Goal: Find specific page/section: Find specific page/section

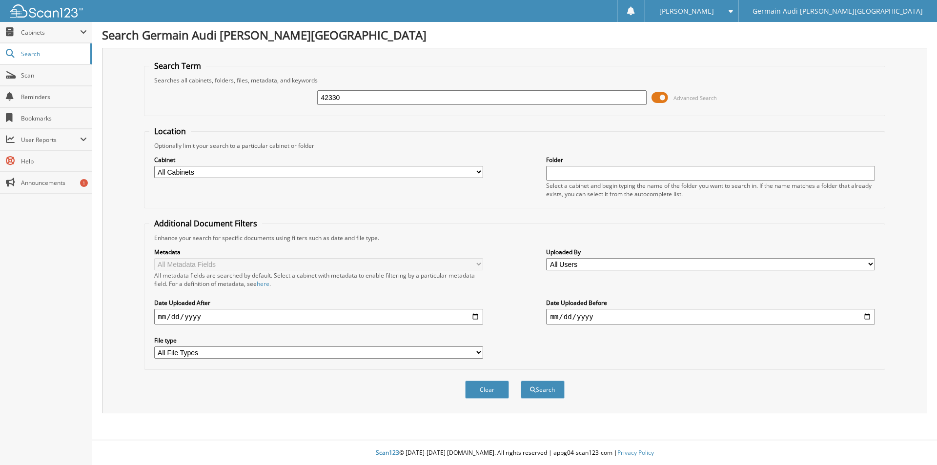
type input "42330"
click at [521, 381] on button "Search" at bounding box center [543, 390] width 44 height 18
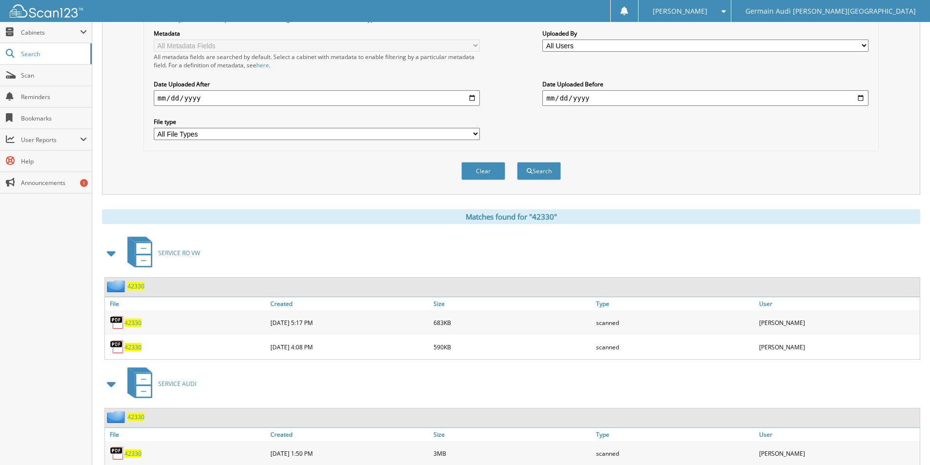
scroll to position [249, 0]
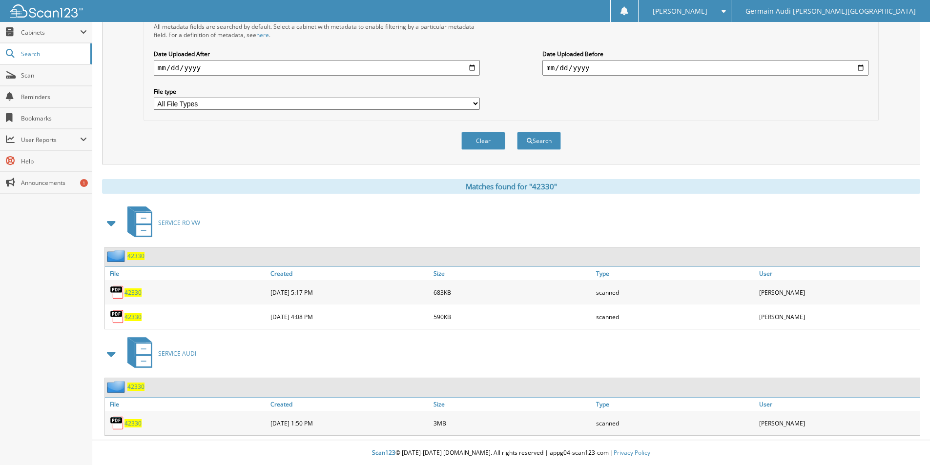
click at [134, 425] on span "42330" at bounding box center [132, 423] width 17 height 8
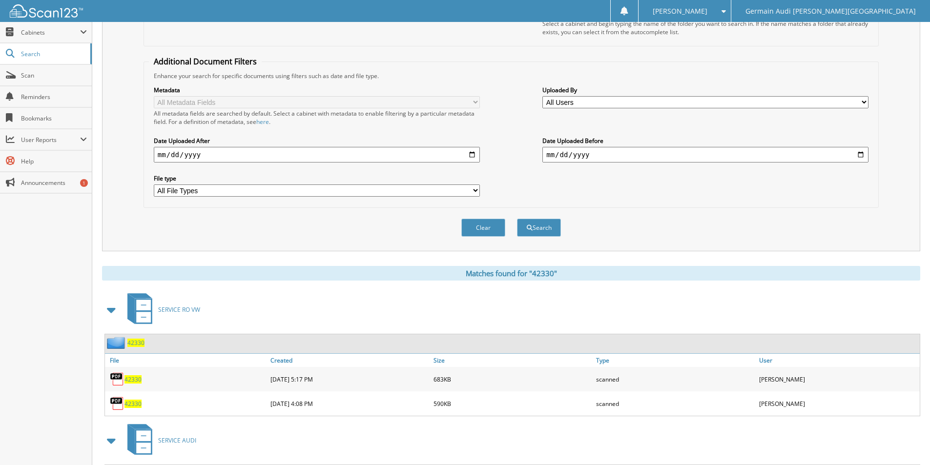
scroll to position [0, 0]
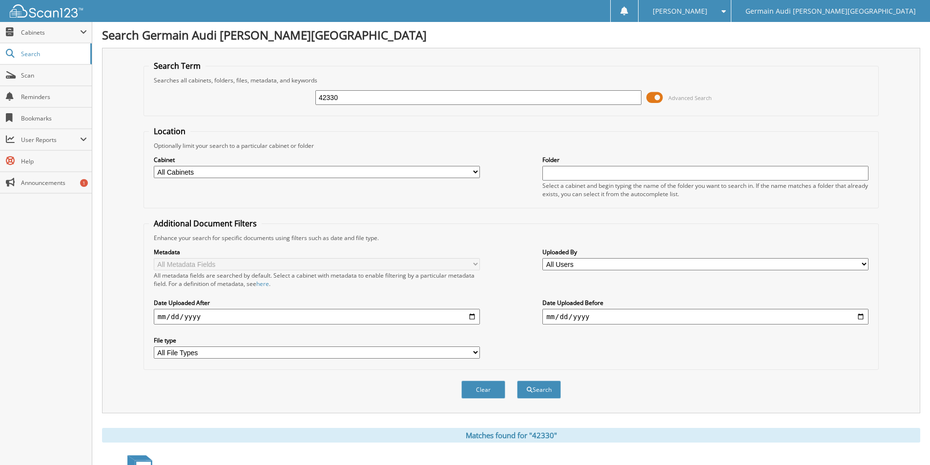
click at [349, 102] on input "42330" at bounding box center [478, 97] width 326 height 15
type input "42435"
click at [517, 381] on button "Search" at bounding box center [539, 390] width 44 height 18
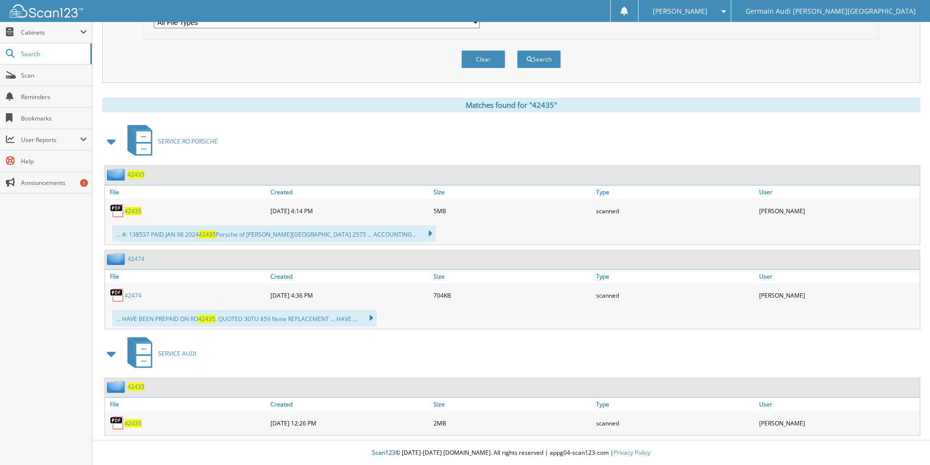
click at [128, 426] on span "42435" at bounding box center [132, 423] width 17 height 8
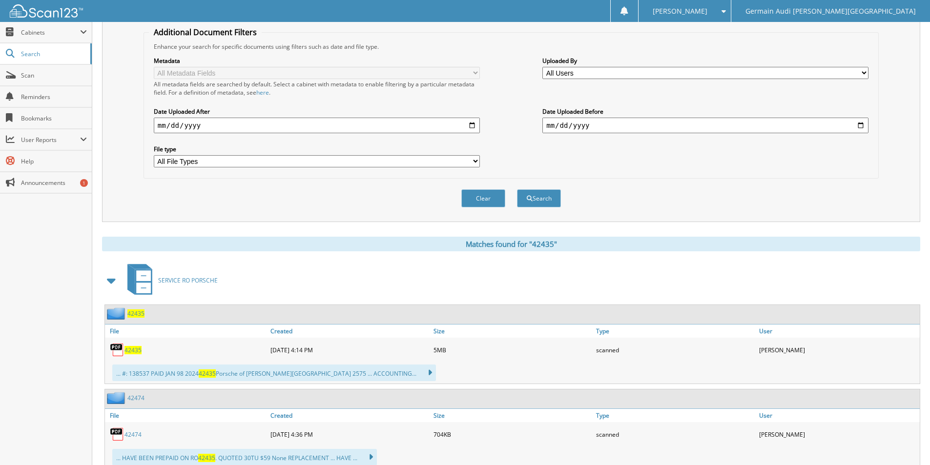
scroll to position [0, 0]
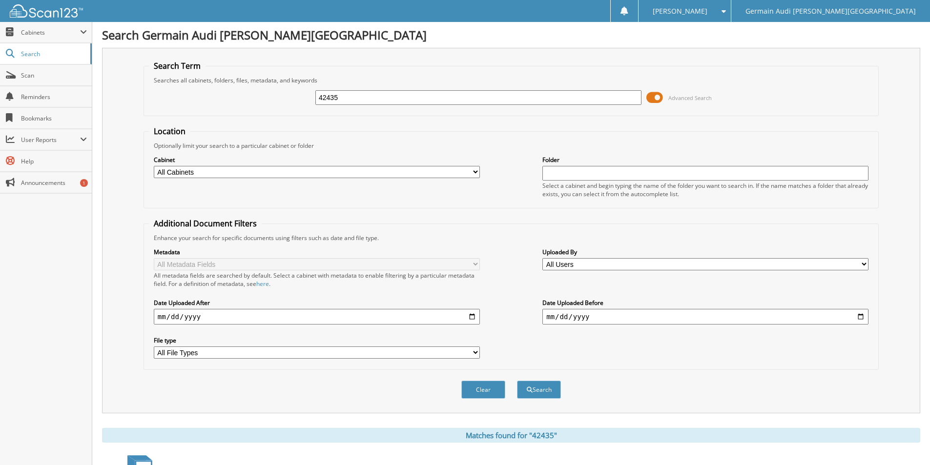
click at [361, 101] on input "42435" at bounding box center [478, 97] width 326 height 15
type input "42445"
click at [535, 390] on button "Search" at bounding box center [539, 390] width 44 height 18
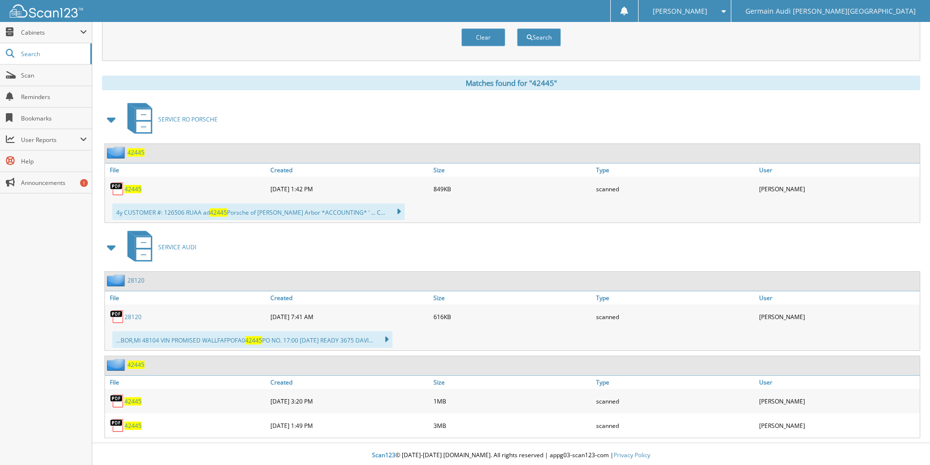
scroll to position [355, 0]
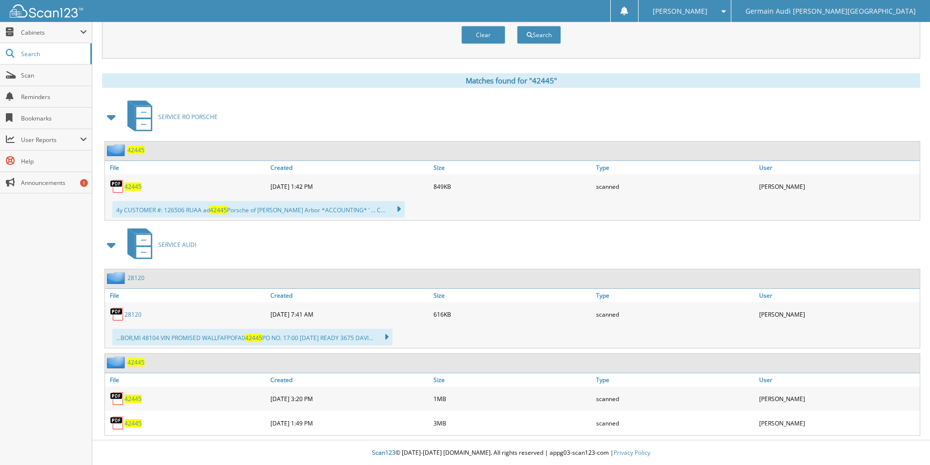
click at [133, 423] on span "42445" at bounding box center [132, 423] width 17 height 8
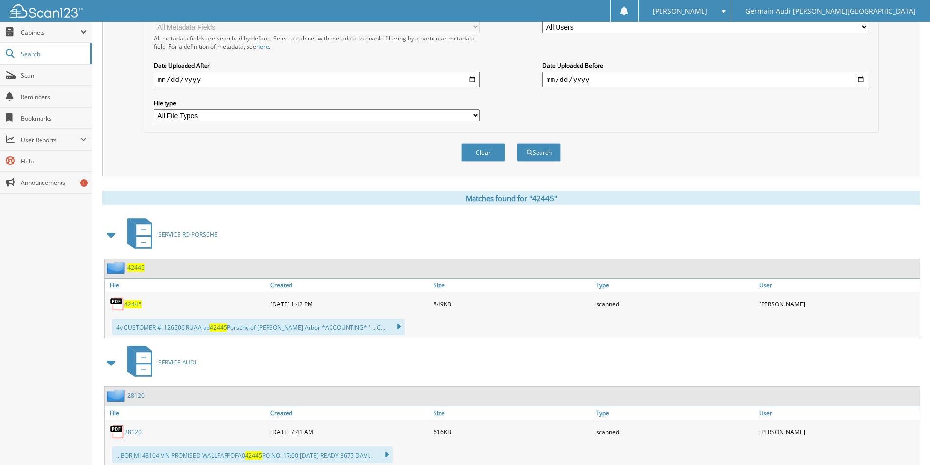
scroll to position [14, 0]
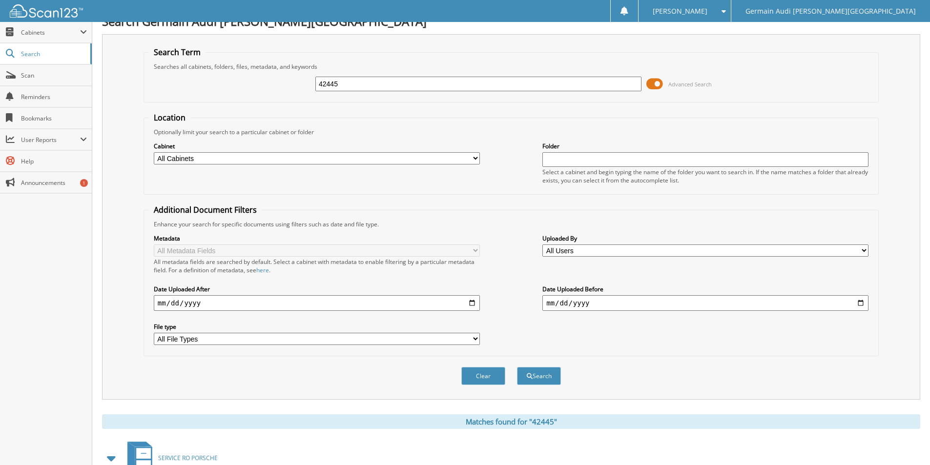
click at [343, 85] on input "42445" at bounding box center [478, 84] width 326 height 15
type input "42444"
click at [517, 367] on button "Search" at bounding box center [539, 376] width 44 height 18
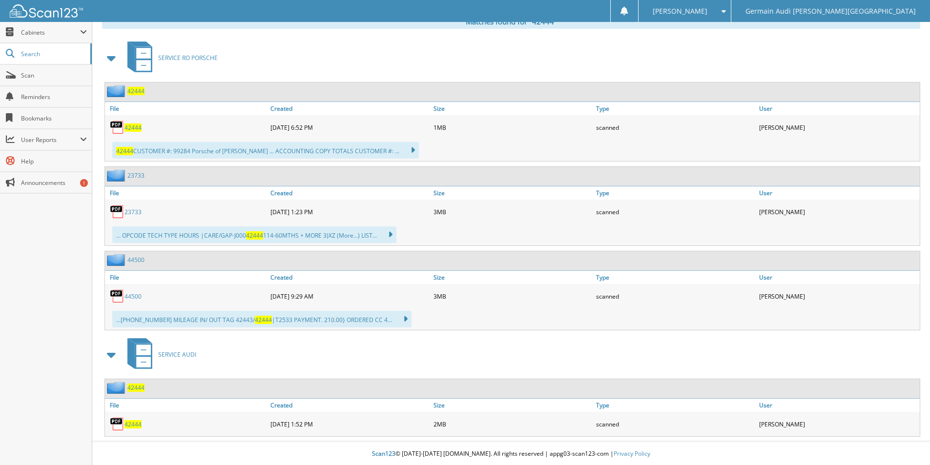
scroll to position [415, 0]
click at [132, 423] on span "42444" at bounding box center [132, 423] width 17 height 8
drag, startPoint x: 131, startPoint y: 424, endPoint x: 246, endPoint y: 388, distance: 120.1
click at [131, 423] on span "42444" at bounding box center [132, 423] width 17 height 8
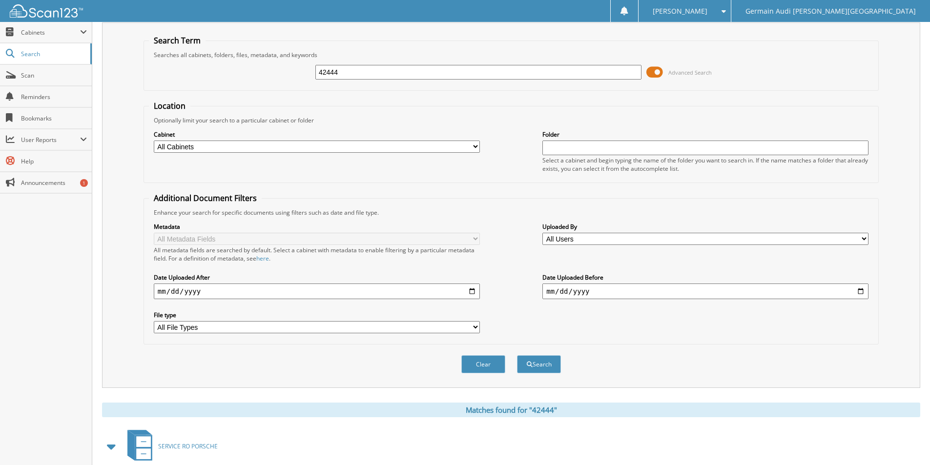
scroll to position [25, 0]
click at [356, 72] on input "42444" at bounding box center [478, 72] width 326 height 15
type input "42133"
click at [517, 356] on button "Search" at bounding box center [539, 365] width 44 height 18
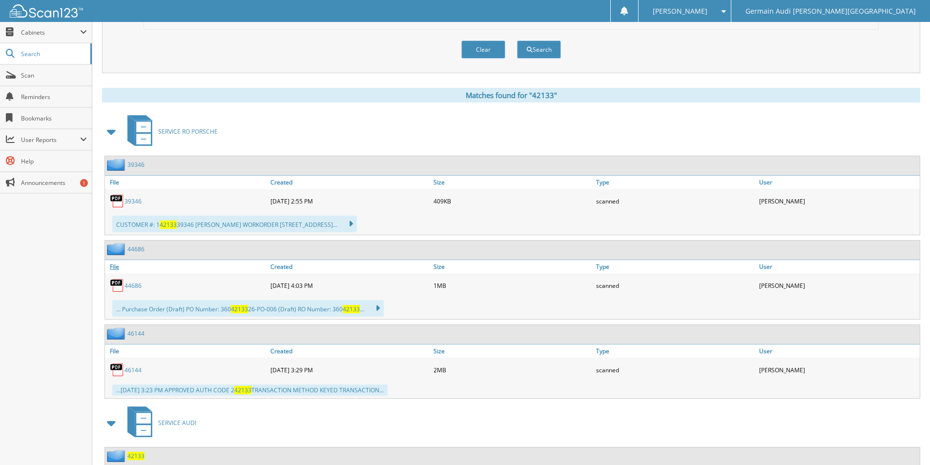
scroll to position [434, 0]
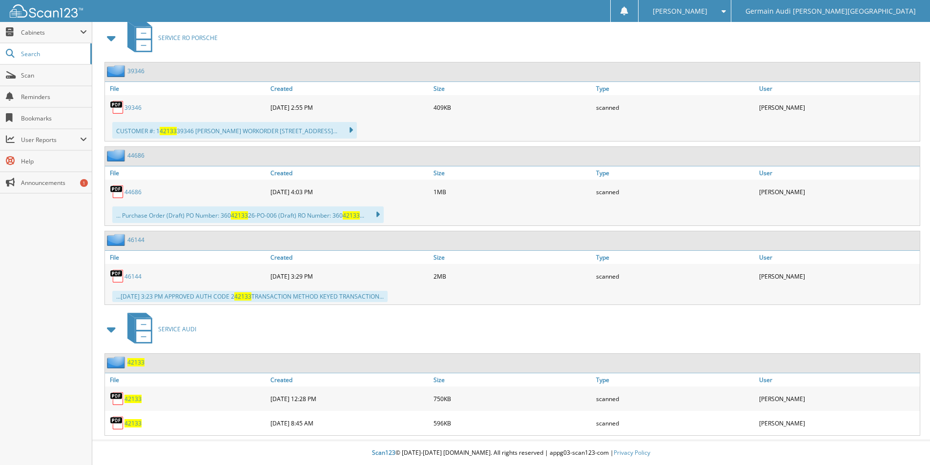
click at [130, 421] on span "42133" at bounding box center [132, 423] width 17 height 8
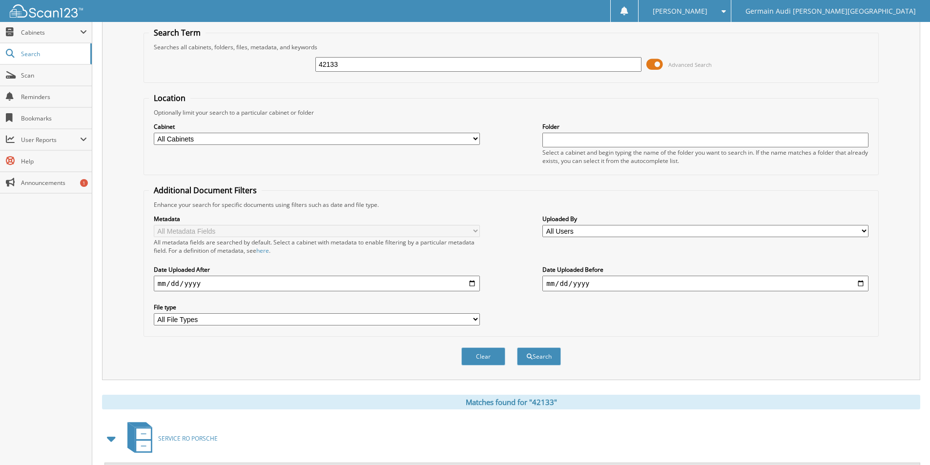
scroll to position [0, 0]
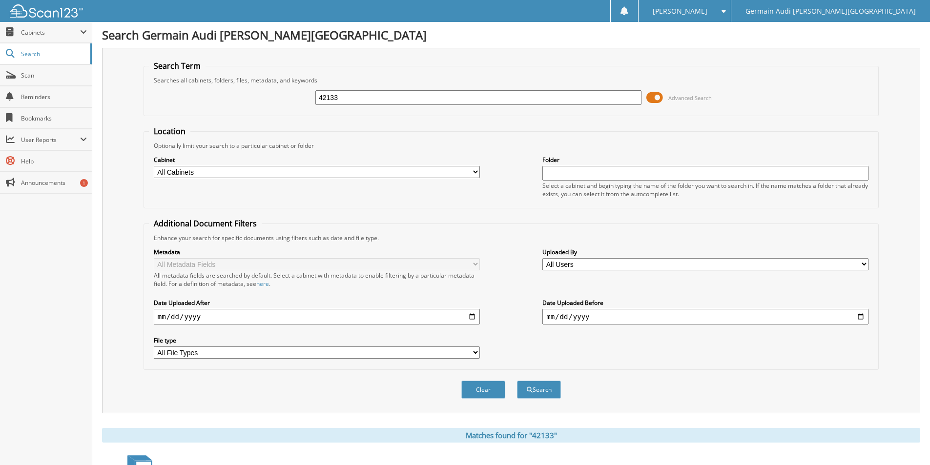
click at [347, 100] on input "42133" at bounding box center [478, 97] width 326 height 15
type input "42303"
click at [536, 386] on button "Search" at bounding box center [539, 390] width 44 height 18
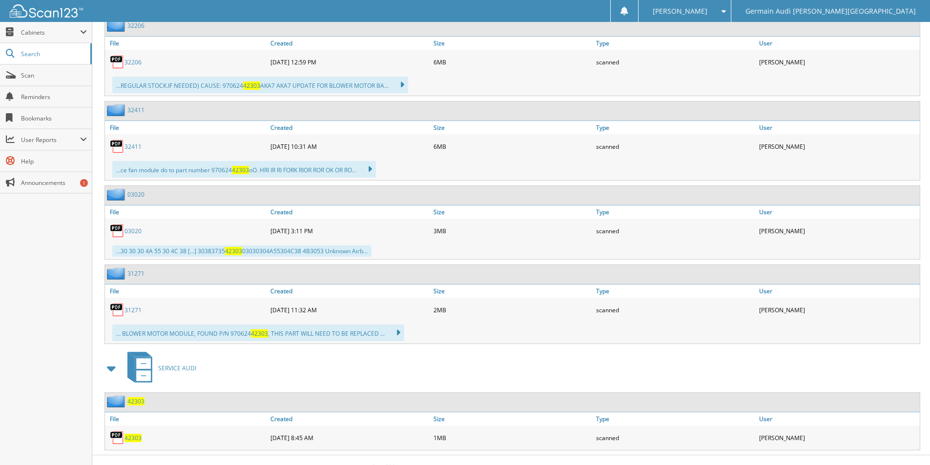
scroll to position [579, 0]
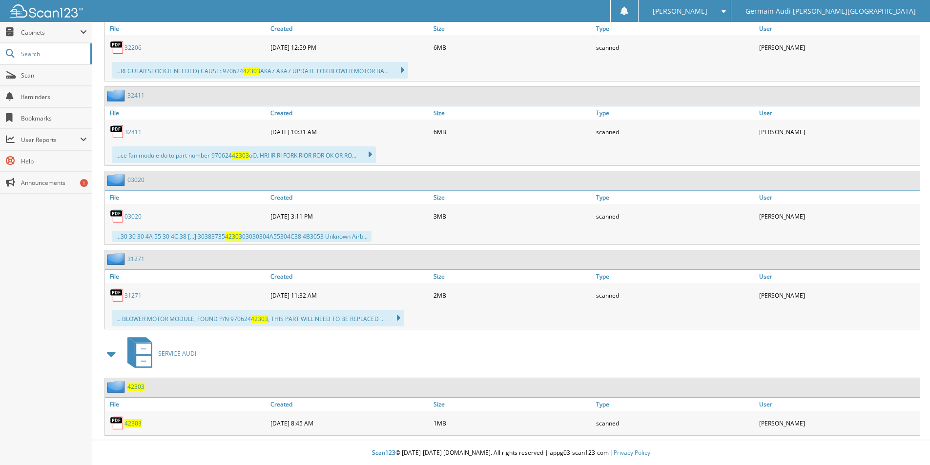
click at [131, 422] on span "42303" at bounding box center [132, 423] width 17 height 8
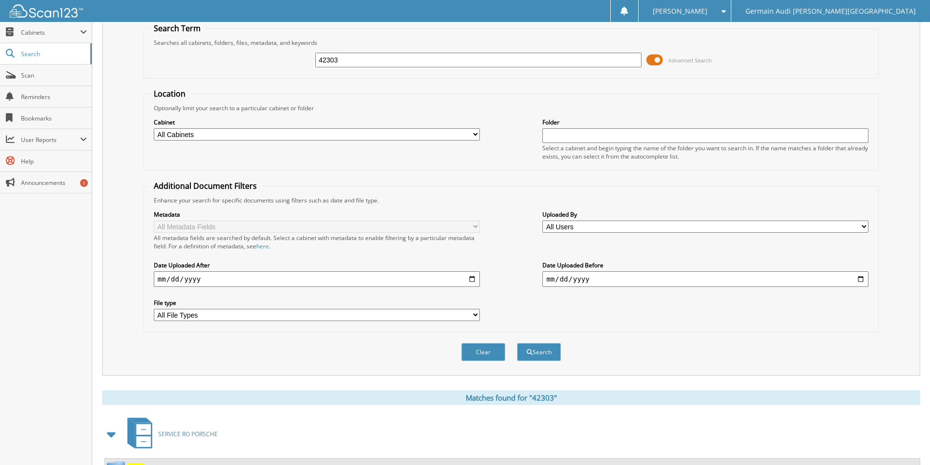
scroll to position [0, 0]
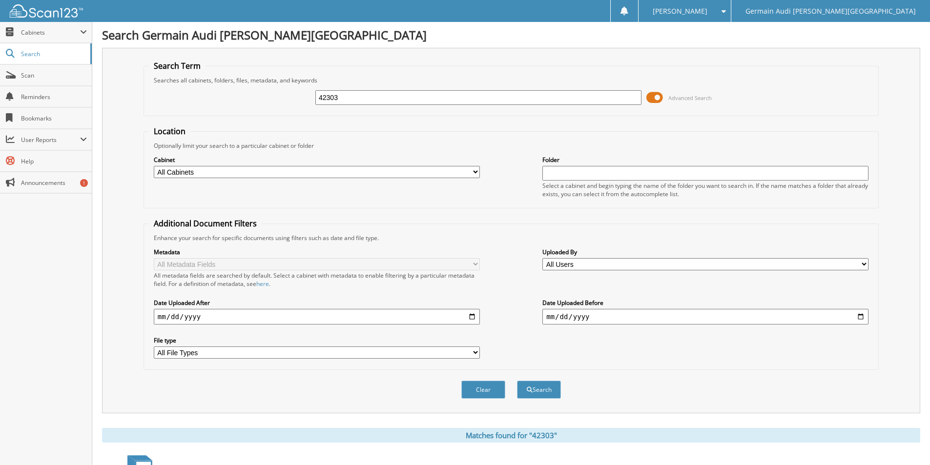
click at [353, 90] on div "42303" at bounding box center [478, 97] width 326 height 17
click at [347, 99] on input "42303" at bounding box center [478, 97] width 326 height 15
type input "42305"
click at [517, 381] on button "Search" at bounding box center [539, 390] width 44 height 18
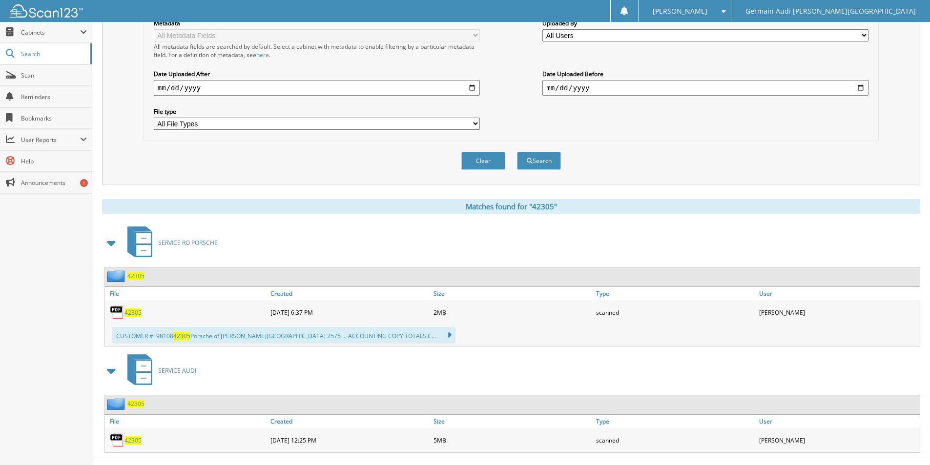
scroll to position [246, 0]
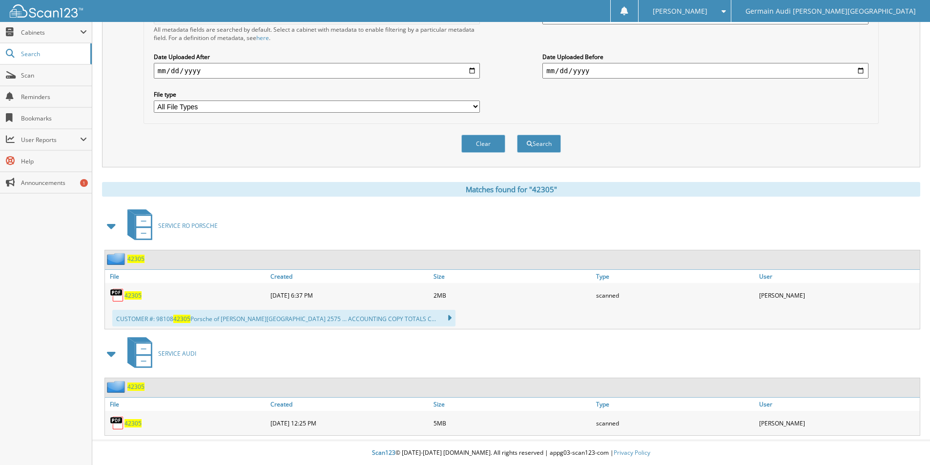
click at [128, 423] on span "42305" at bounding box center [132, 423] width 17 height 8
click at [28, 324] on div "Close Cabinets My Company Email Addresses Search Scan" at bounding box center [46, 243] width 92 height 443
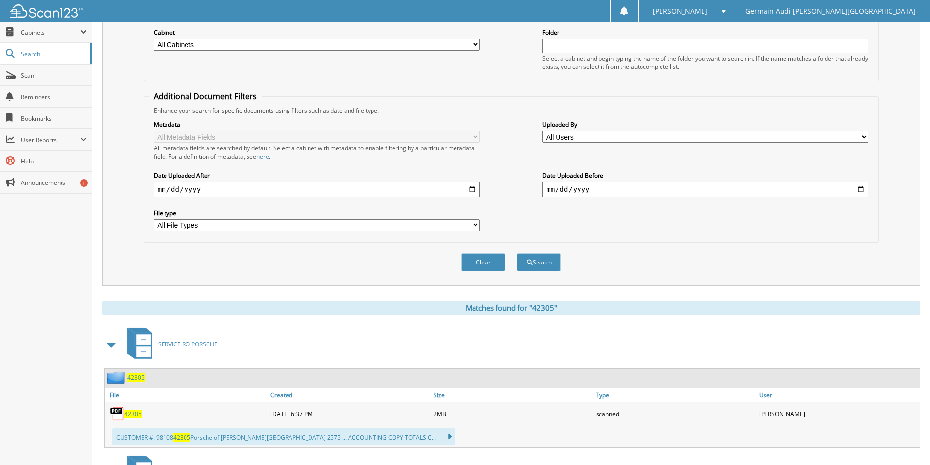
scroll to position [2, 0]
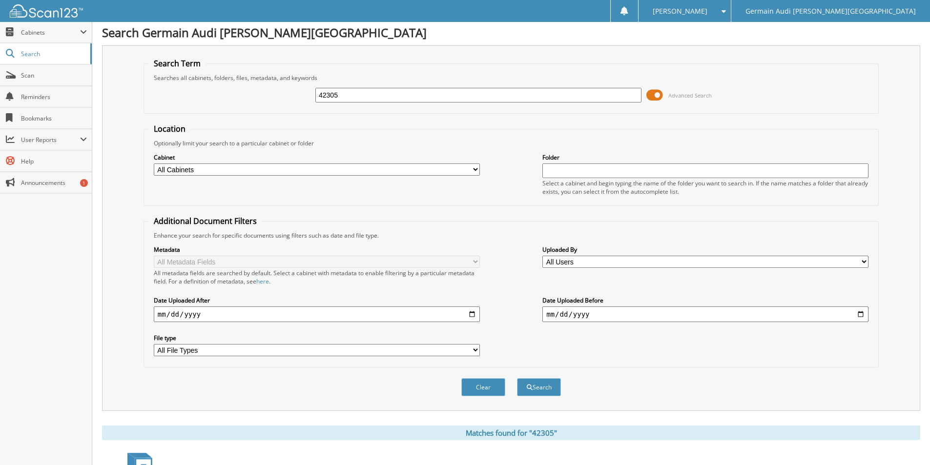
click at [373, 100] on input "42305" at bounding box center [478, 95] width 326 height 15
type input "42445"
click at [517, 378] on button "Search" at bounding box center [539, 387] width 44 height 18
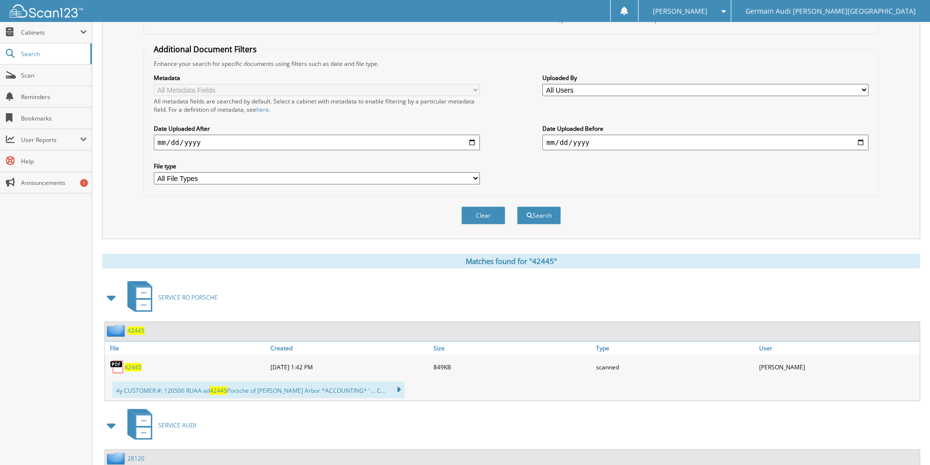
scroll to position [342, 0]
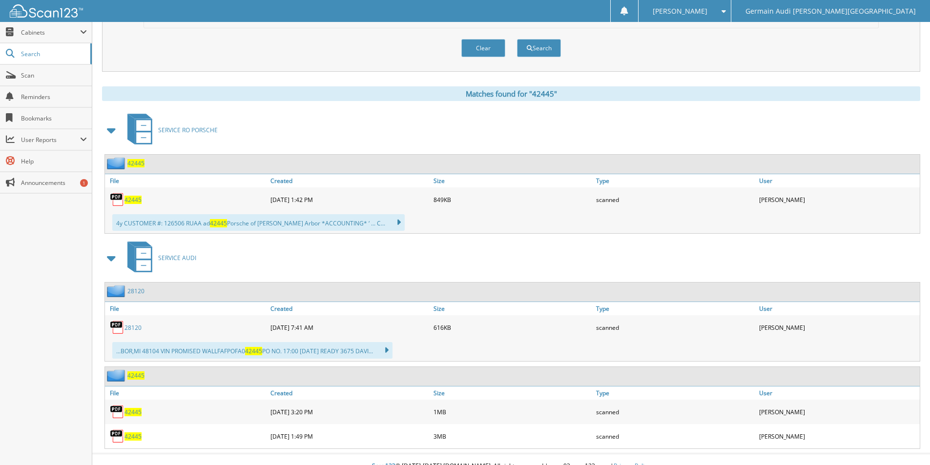
click at [136, 436] on span "42445" at bounding box center [132, 436] width 17 height 8
